Goal: Use online tool/utility

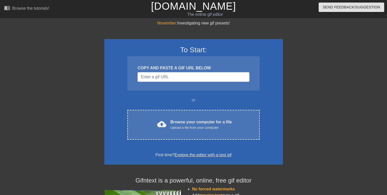
scroll to position [26, 0]
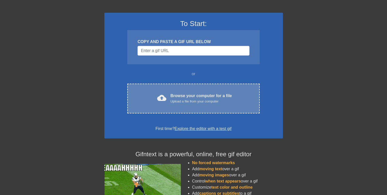
click at [233, 102] on div "cloud_upload Browse your computer for a file Upload a file from your computer" at bounding box center [193, 98] width 111 height 11
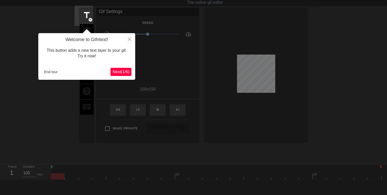
scroll to position [0, 0]
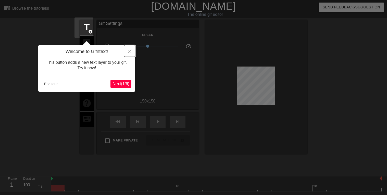
click at [128, 53] on button "Close" at bounding box center [129, 51] width 11 height 12
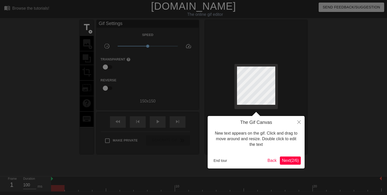
click at [209, 96] on div at bounding box center [193, 113] width 387 height 227
click at [300, 123] on icon "Close" at bounding box center [299, 122] width 4 height 4
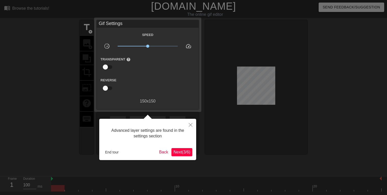
scroll to position [12, 0]
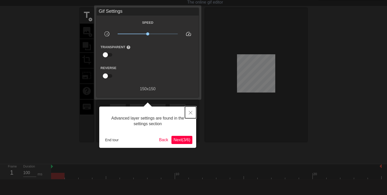
click at [187, 113] on button "Close" at bounding box center [190, 113] width 11 height 12
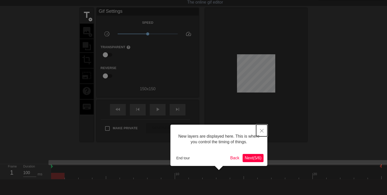
click at [260, 130] on icon "Close" at bounding box center [262, 131] width 4 height 4
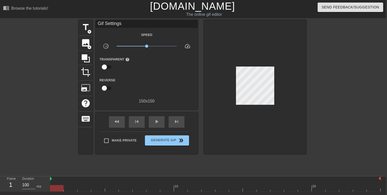
scroll to position [0, 2]
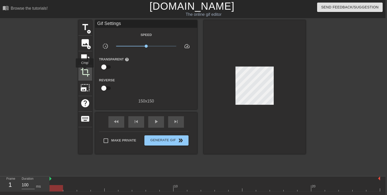
click at [85, 71] on span "crop" at bounding box center [85, 72] width 10 height 10
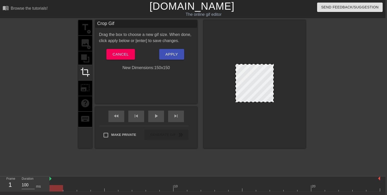
drag, startPoint x: 236, startPoint y: 65, endPoint x: 223, endPoint y: 57, distance: 15.1
click at [223, 57] on div at bounding box center [255, 84] width 102 height 128
click at [125, 53] on span "Cancel" at bounding box center [121, 54] width 16 height 7
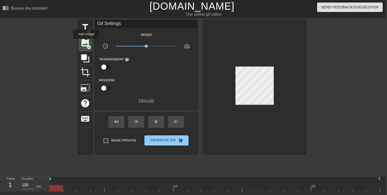
click at [86, 42] on span "image" at bounding box center [85, 43] width 10 height 10
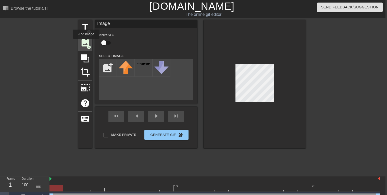
scroll to position [0, 0]
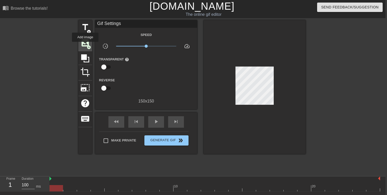
click at [85, 47] on span "image" at bounding box center [85, 43] width 10 height 10
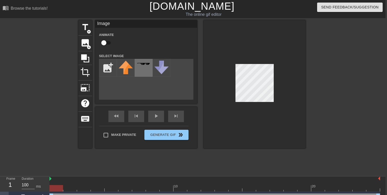
click at [141, 65] on img at bounding box center [144, 64] width 14 height 3
click at [225, 73] on div at bounding box center [255, 84] width 102 height 128
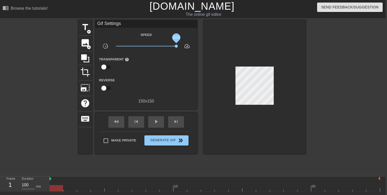
drag, startPoint x: 146, startPoint y: 47, endPoint x: 213, endPoint y: 65, distance: 69.4
click at [213, 65] on div "title add_circle image add_circle crop photo_size_select_large help keyboard Gi…" at bounding box center [191, 87] width 227 height 134
click at [161, 122] on div "play_arrow" at bounding box center [156, 121] width 16 height 11
drag, startPoint x: 177, startPoint y: 47, endPoint x: 109, endPoint y: 51, distance: 67.5
click at [109, 51] on div "Speed slow_motion_video x0.100 speed Transparent help Reverse 150 x 150" at bounding box center [146, 68] width 94 height 73
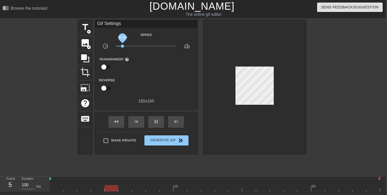
drag, startPoint x: 117, startPoint y: 46, endPoint x: 122, endPoint y: 46, distance: 5.6
click at [122, 46] on span "x0.164" at bounding box center [122, 46] width 3 height 3
drag, startPoint x: 122, startPoint y: 46, endPoint x: 130, endPoint y: 45, distance: 8.0
click at [130, 45] on span "x0.295" at bounding box center [130, 46] width 3 height 3
drag, startPoint x: 130, startPoint y: 45, endPoint x: 146, endPoint y: 47, distance: 16.0
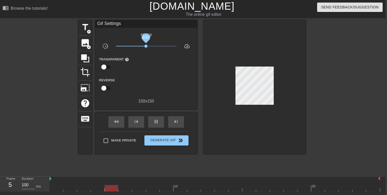
click at [146, 47] on span "x0.977" at bounding box center [145, 46] width 3 height 3
click at [146, 48] on span "x1.02" at bounding box center [146, 46] width 60 height 6
drag, startPoint x: 147, startPoint y: 46, endPoint x: 144, endPoint y: 46, distance: 2.9
click at [144, 46] on span "x0.861" at bounding box center [144, 46] width 3 height 3
click at [145, 46] on span "x0.944" at bounding box center [145, 46] width 3 height 3
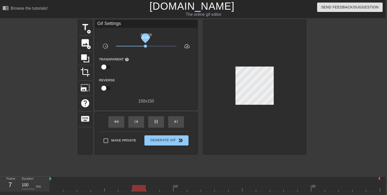
click at [144, 45] on span "x0.944" at bounding box center [145, 46] width 3 height 3
click at [144, 45] on span "x0.871" at bounding box center [144, 46] width 3 height 3
click at [147, 45] on span "x1.04" at bounding box center [146, 46] width 60 height 6
click at [149, 45] on span "x1.22" at bounding box center [146, 46] width 60 height 6
click at [146, 46] on span "x1.00" at bounding box center [146, 46] width 60 height 6
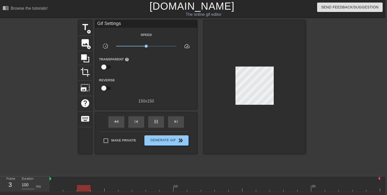
click at [232, 109] on div at bounding box center [255, 87] width 102 height 134
drag, startPoint x: 225, startPoint y: 78, endPoint x: 289, endPoint y: 87, distance: 64.7
click at [289, 87] on div at bounding box center [255, 87] width 102 height 134
click at [275, 66] on div at bounding box center [255, 87] width 102 height 134
click at [263, 82] on div at bounding box center [255, 87] width 102 height 134
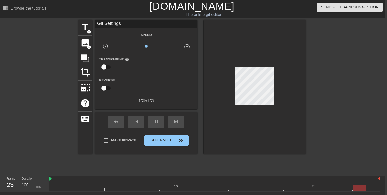
click at [275, 68] on div at bounding box center [255, 87] width 102 height 134
click at [270, 72] on div at bounding box center [255, 87] width 102 height 134
drag, startPoint x: 275, startPoint y: 68, endPoint x: 226, endPoint y: 121, distance: 72.4
click at [226, 121] on div at bounding box center [255, 87] width 102 height 134
click at [107, 87] on input "checkbox" at bounding box center [103, 88] width 29 height 10
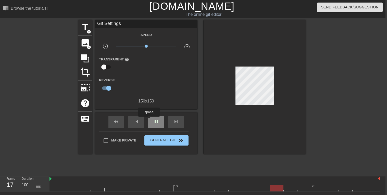
click at [150, 121] on div "pause" at bounding box center [156, 121] width 16 height 11
click at [154, 122] on span "play_arrow" at bounding box center [156, 122] width 6 height 6
click at [107, 86] on input "checkbox" at bounding box center [108, 88] width 29 height 10
click at [107, 86] on input "checkbox" at bounding box center [103, 88] width 29 height 10
click at [107, 86] on input "checkbox" at bounding box center [108, 88] width 29 height 10
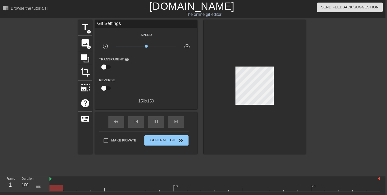
click at [107, 86] on input "checkbox" at bounding box center [103, 88] width 29 height 10
click at [107, 86] on input "checkbox" at bounding box center [108, 88] width 29 height 10
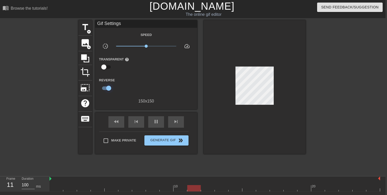
click at [107, 86] on input "checkbox" at bounding box center [108, 88] width 29 height 10
click at [107, 86] on input "checkbox" at bounding box center [103, 88] width 29 height 10
click at [107, 86] on input "checkbox" at bounding box center [108, 88] width 29 height 10
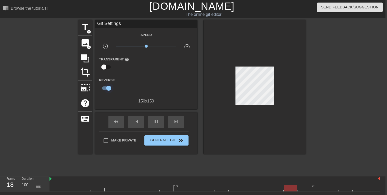
click at [107, 86] on input "checkbox" at bounding box center [108, 88] width 29 height 10
click at [107, 86] on input "checkbox" at bounding box center [103, 88] width 29 height 10
click at [107, 86] on input "checkbox" at bounding box center [108, 88] width 29 height 10
click at [107, 86] on input "checkbox" at bounding box center [103, 88] width 29 height 10
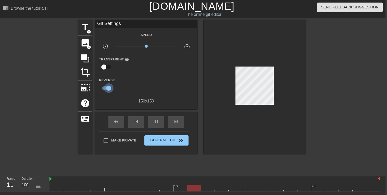
click at [107, 86] on input "checkbox" at bounding box center [108, 88] width 29 height 10
click at [108, 86] on input "checkbox" at bounding box center [103, 88] width 29 height 10
click at [108, 86] on input "checkbox" at bounding box center [108, 88] width 29 height 10
click at [108, 86] on input "checkbox" at bounding box center [103, 88] width 29 height 10
click at [108, 86] on input "checkbox" at bounding box center [108, 88] width 29 height 10
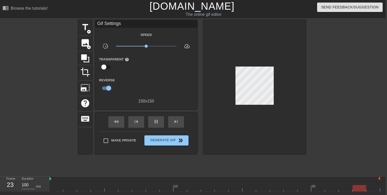
checkbox input "false"
click at [109, 67] on input "checkbox" at bounding box center [103, 67] width 29 height 10
checkbox input "true"
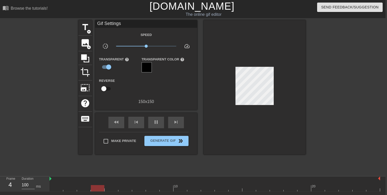
click at [148, 67] on div at bounding box center [147, 67] width 10 height 10
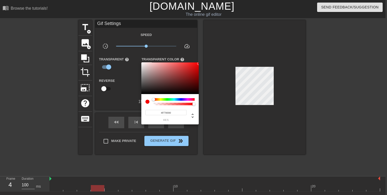
drag, startPoint x: 163, startPoint y: 83, endPoint x: 209, endPoint y: 66, distance: 49.3
click at [209, 66] on div "#F70000 hex" at bounding box center [193, 97] width 387 height 195
type input "#5E2A2A"
click at [173, 82] on div at bounding box center [169, 79] width 57 height 32
click at [118, 97] on div at bounding box center [193, 97] width 387 height 195
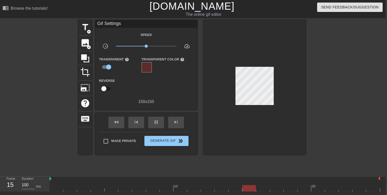
drag, startPoint x: 211, startPoint y: 68, endPoint x: 232, endPoint y: 83, distance: 25.7
click at [232, 83] on div at bounding box center [255, 87] width 102 height 134
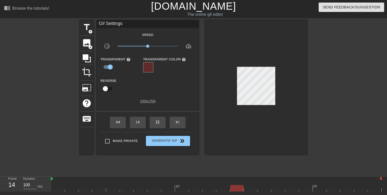
click at [236, 93] on div at bounding box center [256, 87] width 102 height 134
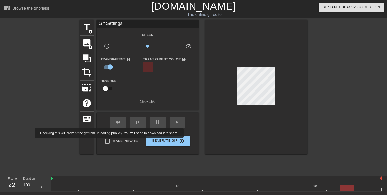
click at [109, 141] on input "Make Private" at bounding box center [107, 141] width 11 height 11
checkbox input "true"
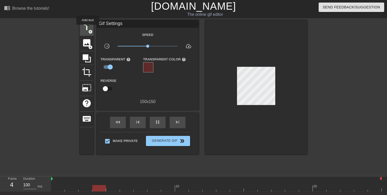
click at [88, 28] on span "title" at bounding box center [87, 27] width 10 height 10
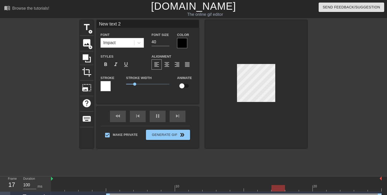
click at [246, 66] on div at bounding box center [256, 84] width 102 height 128
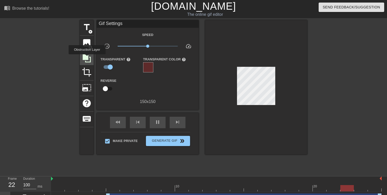
click at [87, 58] on icon at bounding box center [87, 58] width 8 height 8
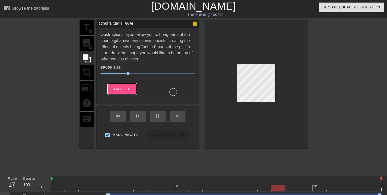
click at [122, 89] on span "Cancel" at bounding box center [122, 89] width 16 height 7
